Goal: Information Seeking & Learning: Find specific fact

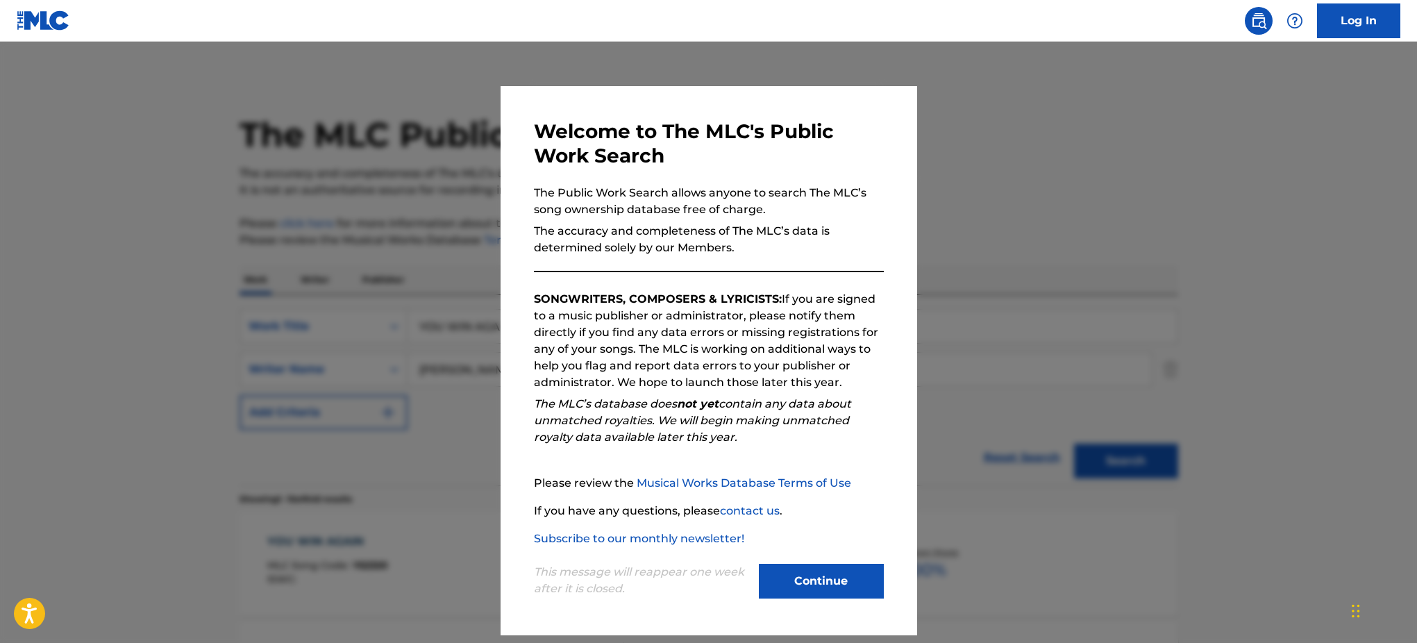
click at [1049, 208] on div at bounding box center [708, 363] width 1417 height 643
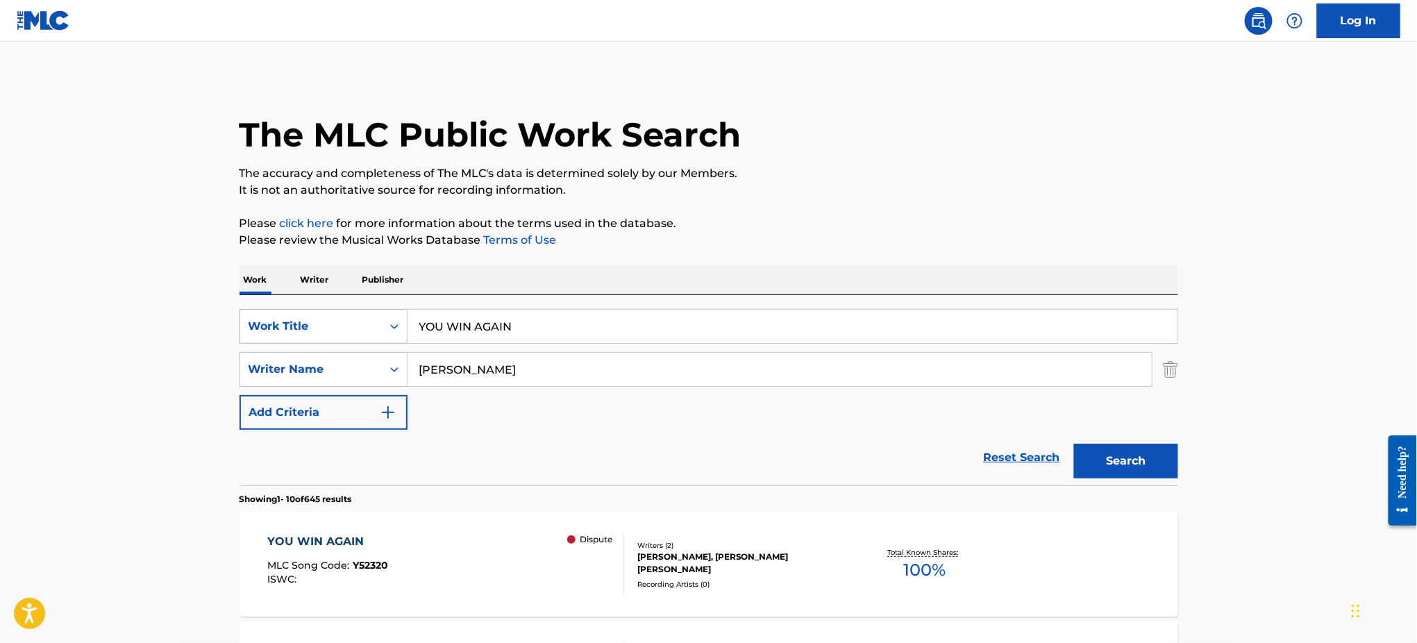
drag, startPoint x: 568, startPoint y: 330, endPoint x: 319, endPoint y: 331, distance: 248.5
click at [319, 331] on div "SearchWithCriteriad871cd3a-48f1-4eae-8bc8-d2e1c658f4b0 Work Title YOU WIN AGAIN" at bounding box center [708, 326] width 938 height 35
paste input "I WANNA KNOW [PERSON_NAME]"
type input "I WANNA KNOW [PERSON_NAME]"
drag, startPoint x: 466, startPoint y: 374, endPoint x: 320, endPoint y: 377, distance: 146.5
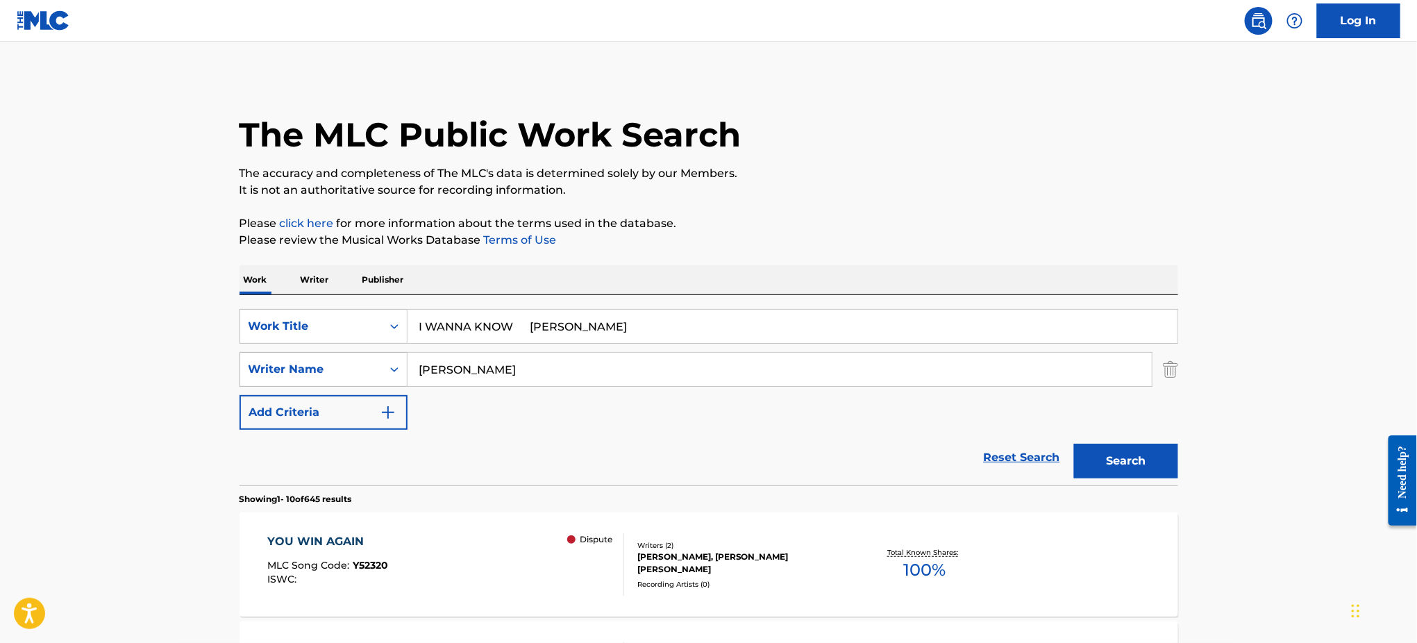
click at [318, 377] on div "SearchWithCriteria0323b8aa-2146-400d-b2f5-2def5eef7db9 Writer Name [PERSON_NAME]" at bounding box center [708, 369] width 938 height 35
paste input "I WANNA KNOW [PERSON_NAME]"
type input "I WANNA KNOW [PERSON_NAME]"
drag, startPoint x: 525, startPoint y: 329, endPoint x: 881, endPoint y: 348, distance: 357.3
click at [881, 348] on div "SearchWithCriteriad871cd3a-48f1-4eae-8bc8-d2e1c658f4b0 Work Title I WANNA KNOW …" at bounding box center [708, 369] width 938 height 121
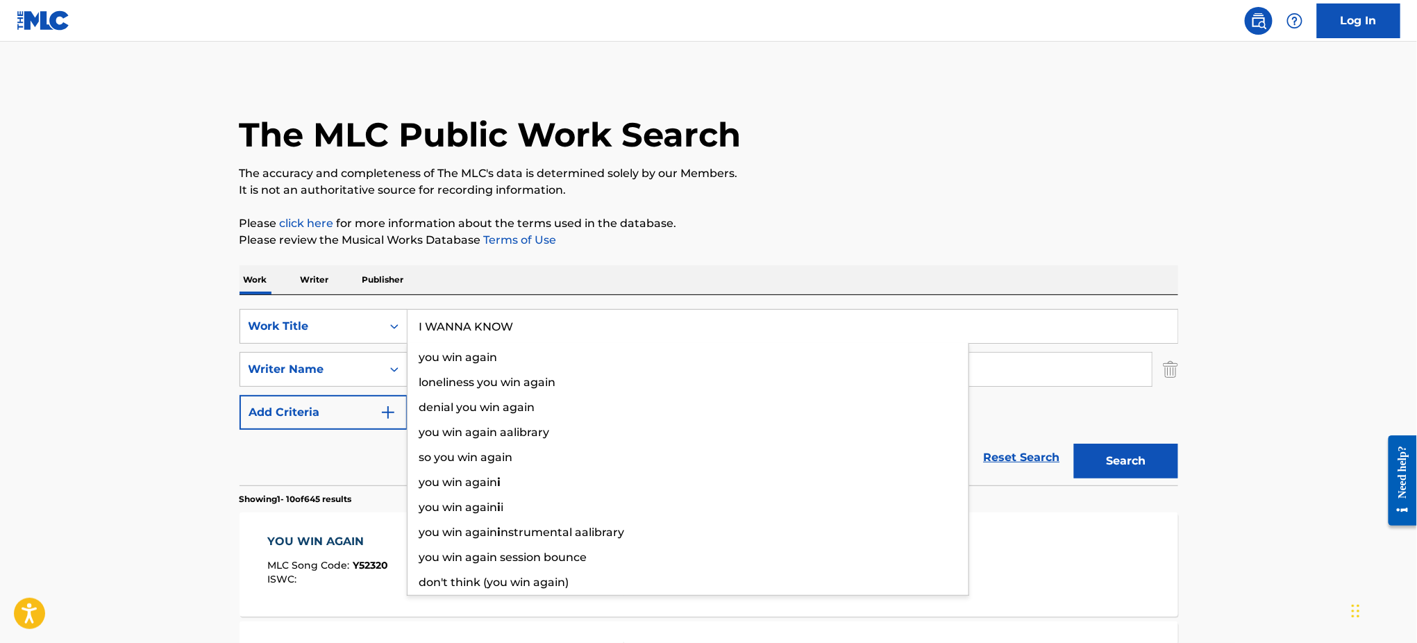
type input "I WANNA KNOW"
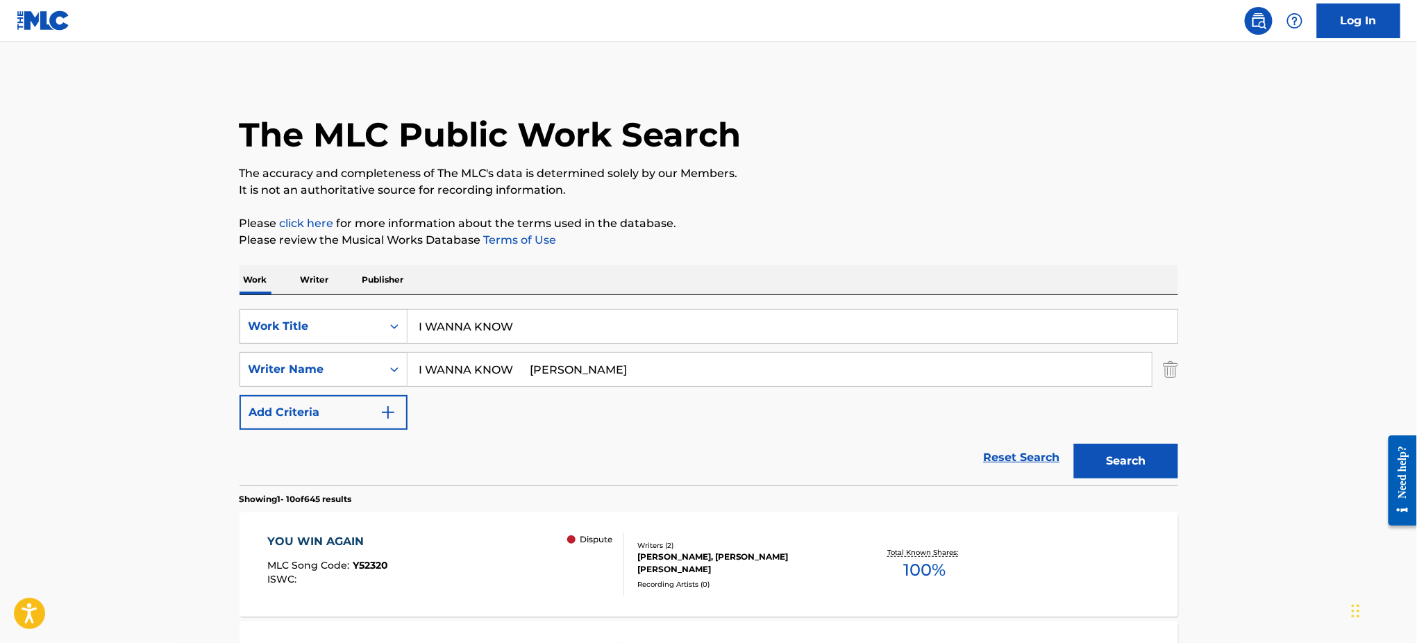
drag, startPoint x: 540, startPoint y: 371, endPoint x: 225, endPoint y: 354, distance: 315.5
type input "[PERSON_NAME]"
click at [1074, 444] on button "Search" at bounding box center [1126, 461] width 104 height 35
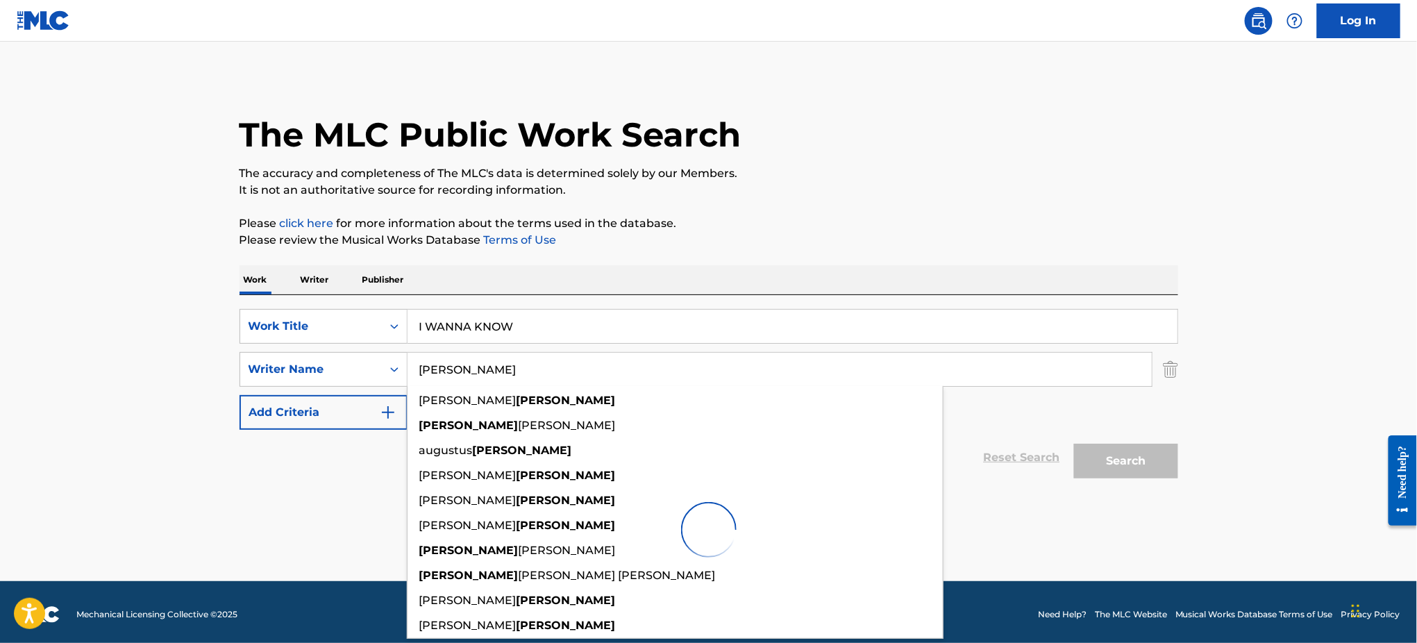
click at [861, 239] on p "Please review the Musical Works Database Terms of Use" at bounding box center [708, 240] width 938 height 17
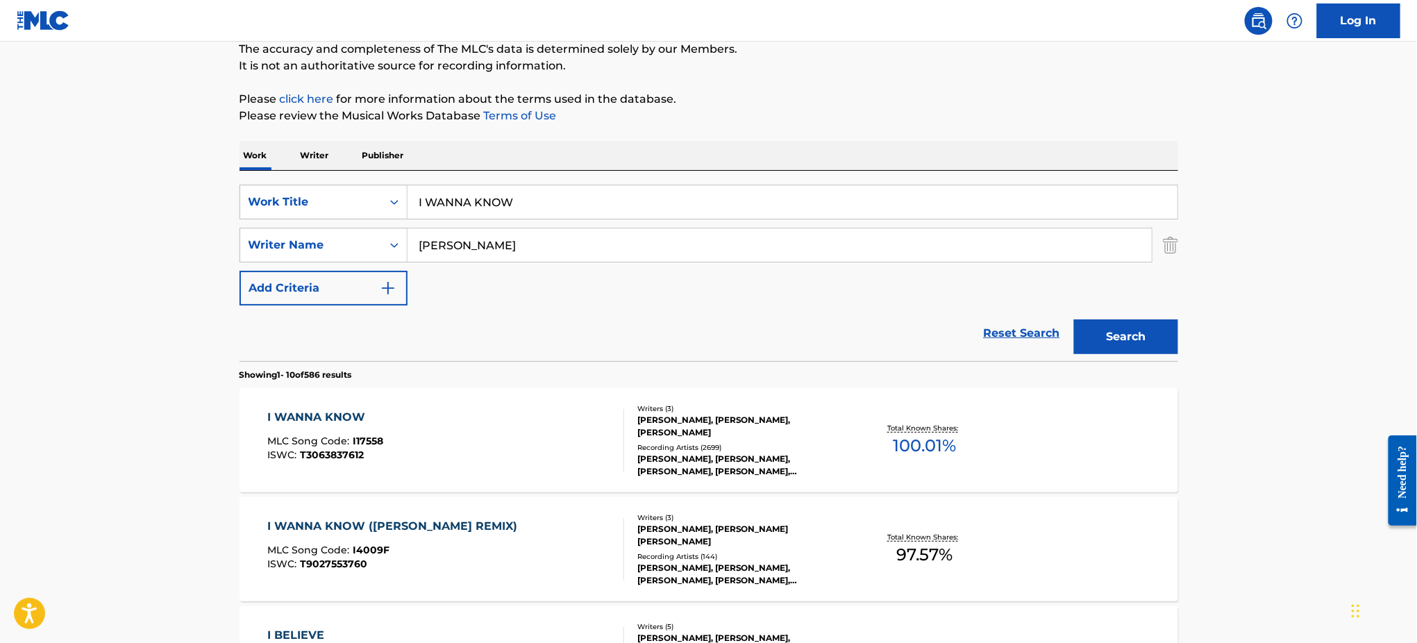
scroll to position [96, 0]
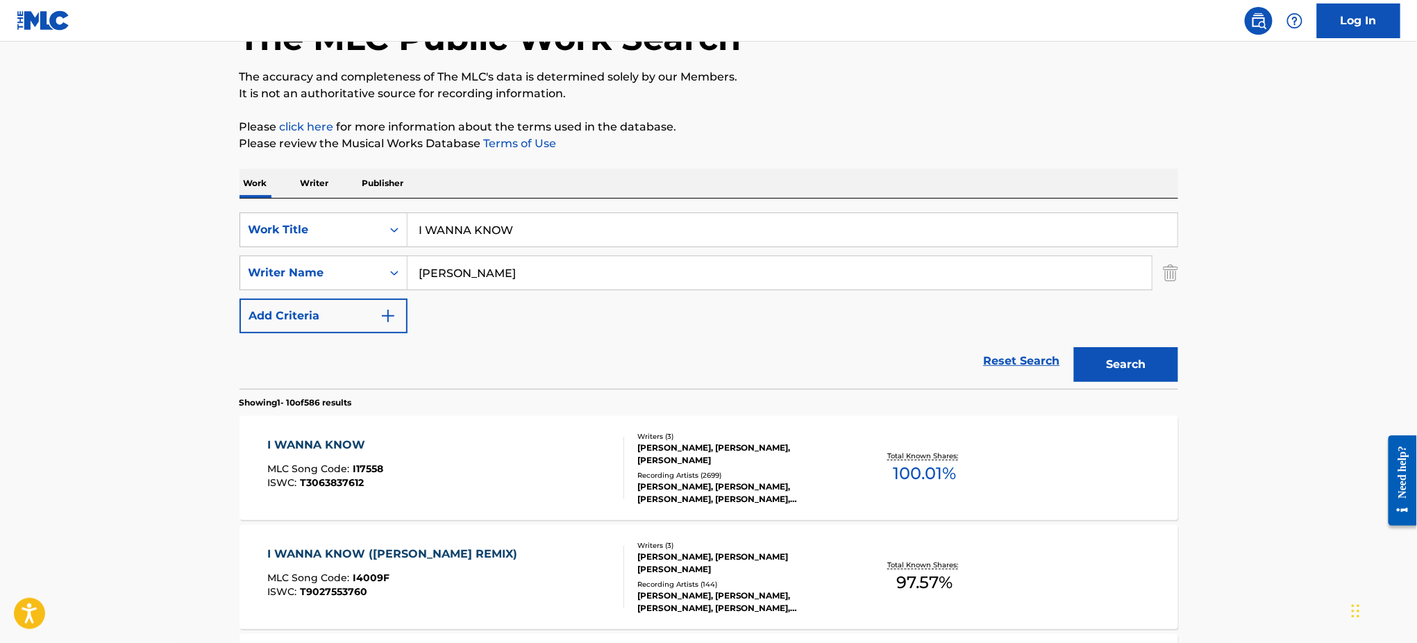
click at [402, 455] on div "I WANNA KNOW MLC Song Code : I17558 ISWC : T3063837612" at bounding box center [445, 468] width 357 height 62
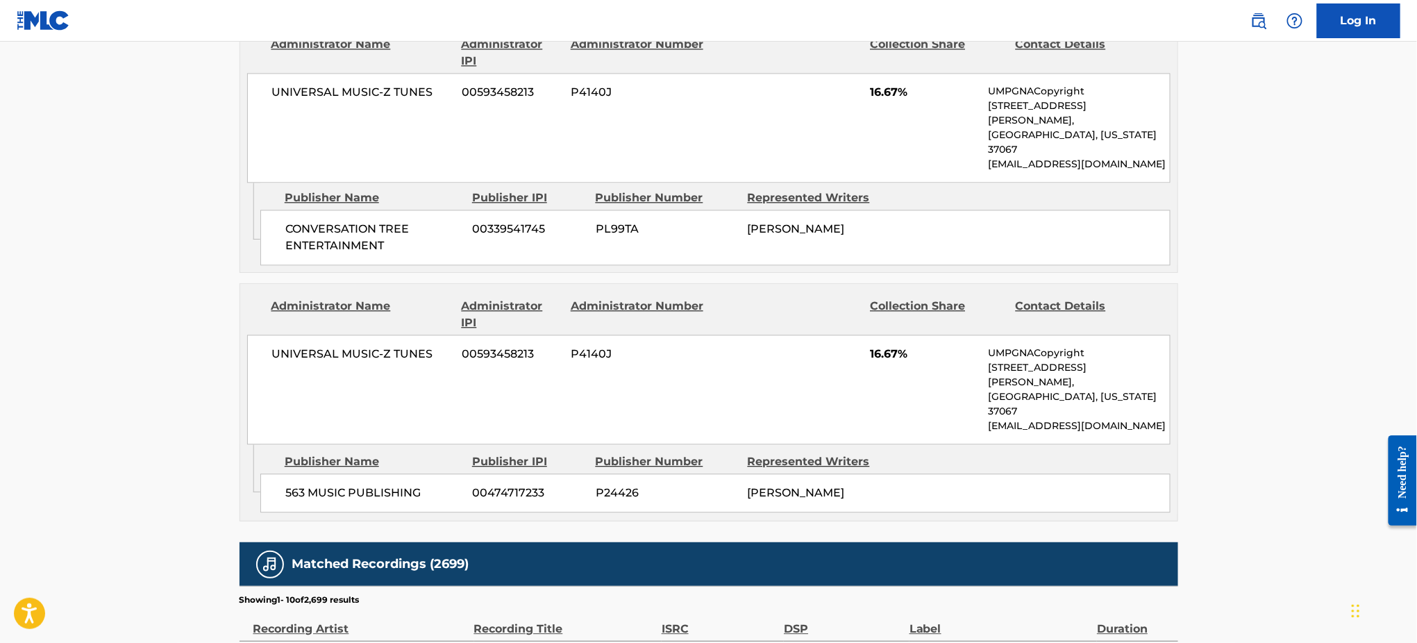
scroll to position [1388, 0]
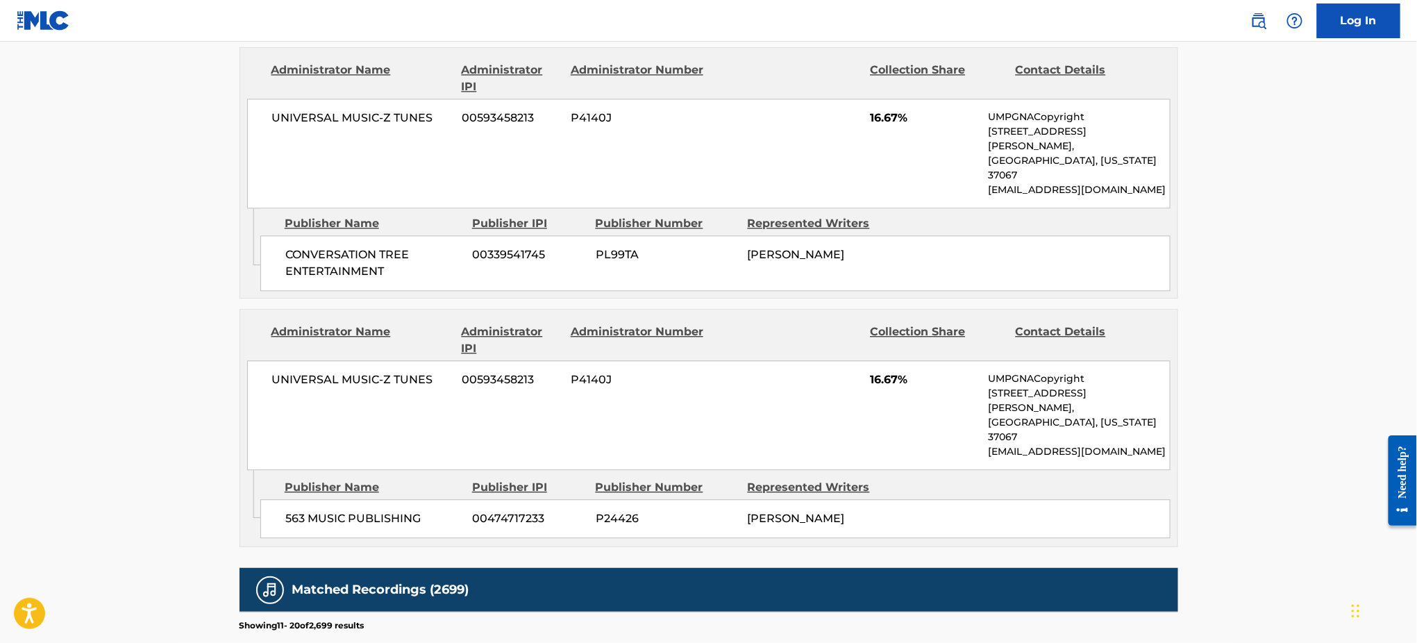
scroll to position [1723, 0]
